Goal: Information Seeking & Learning: Learn about a topic

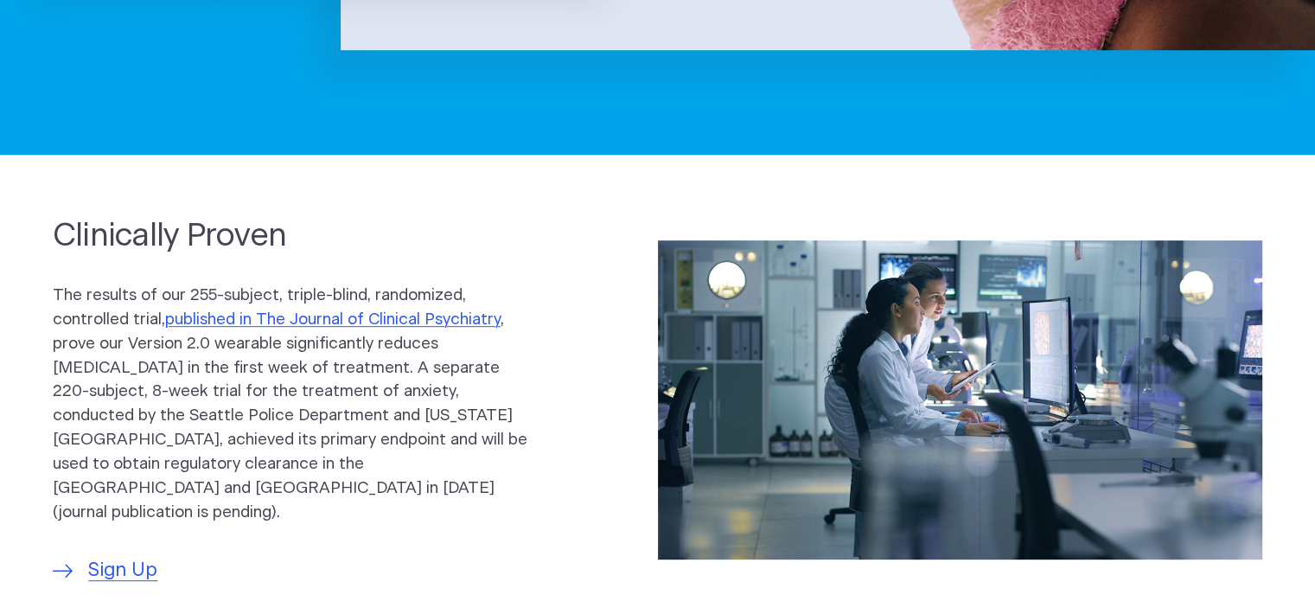
scroll to position [605, 0]
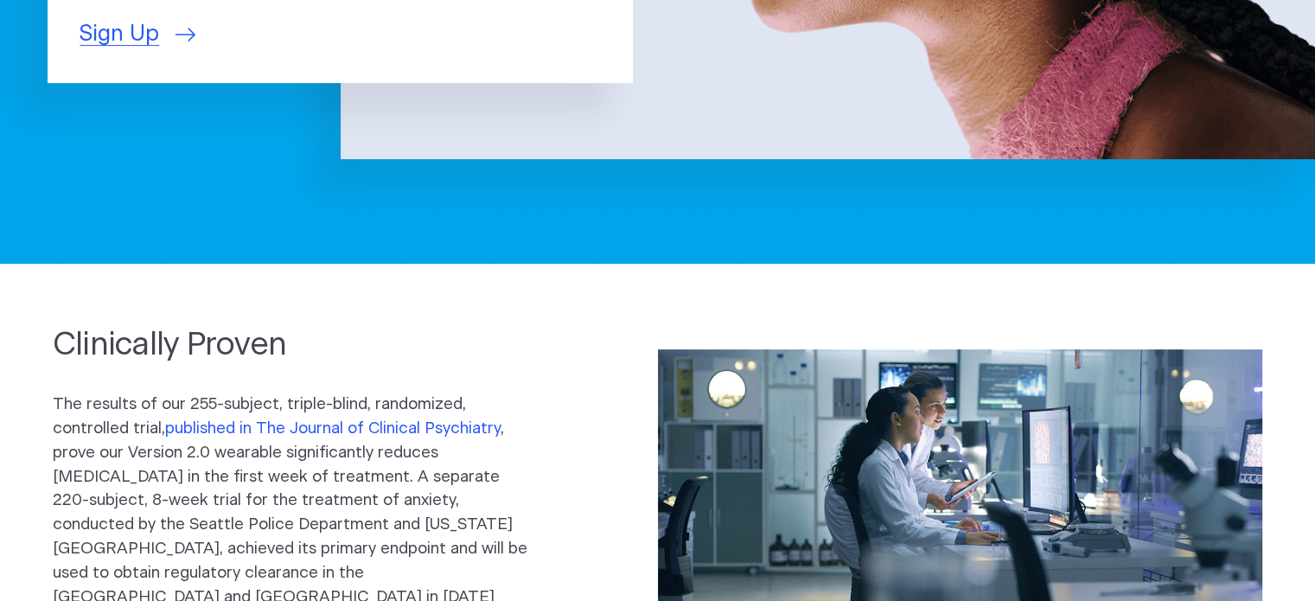
click at [436, 431] on link "published in The Journal of Clinical Psychiatry" at bounding box center [333, 428] width 336 height 16
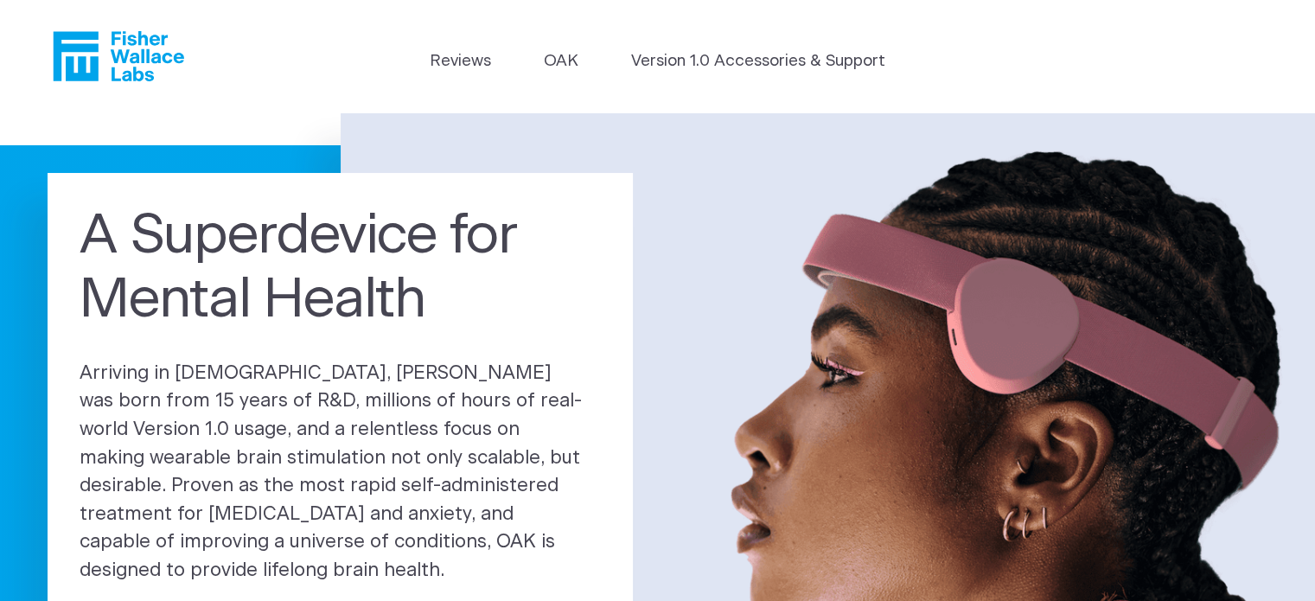
scroll to position [0, 0]
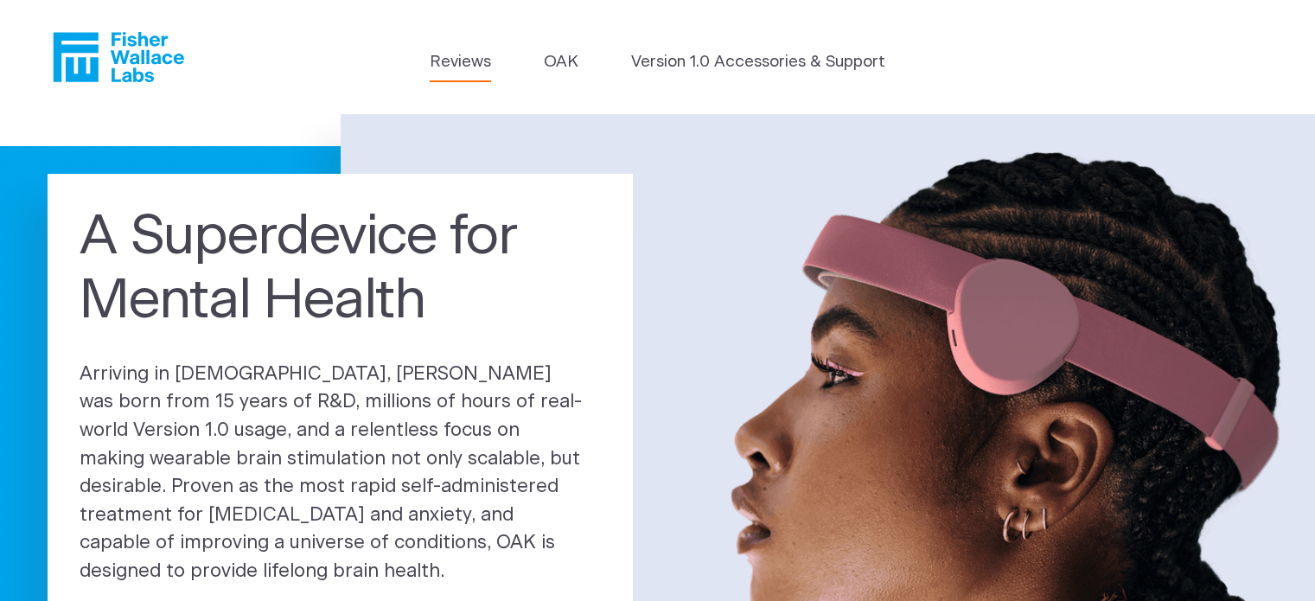
click at [469, 54] on link "Reviews" at bounding box center [460, 62] width 61 height 24
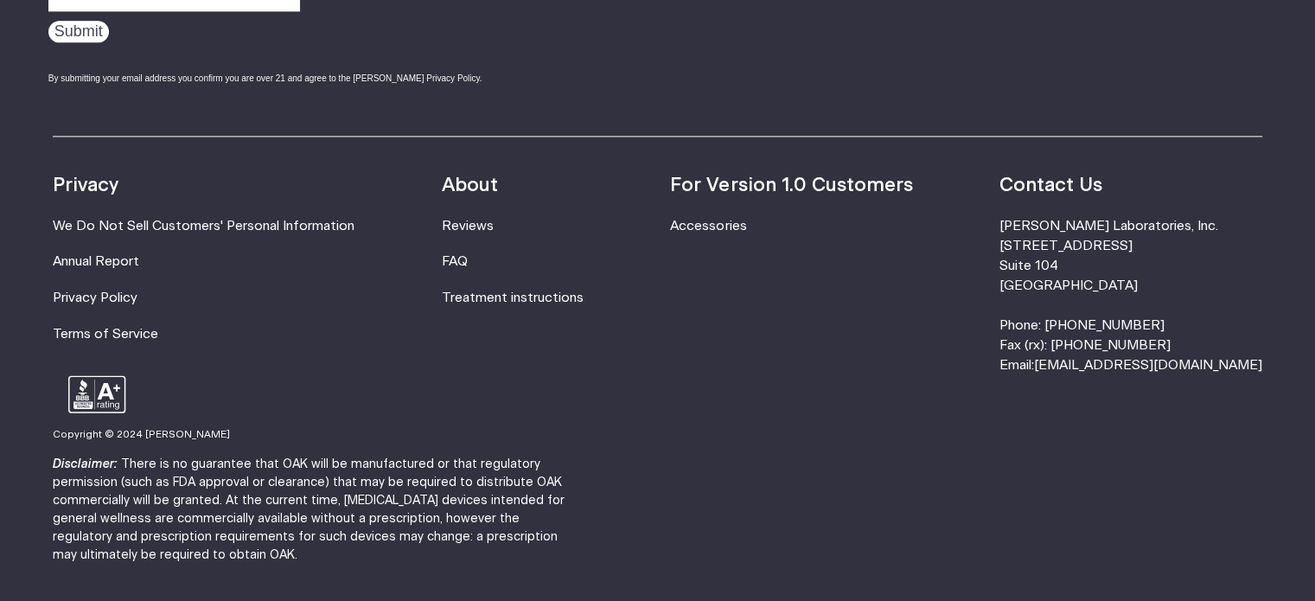
scroll to position [2452, 0]
